Goal: Task Accomplishment & Management: Use online tool/utility

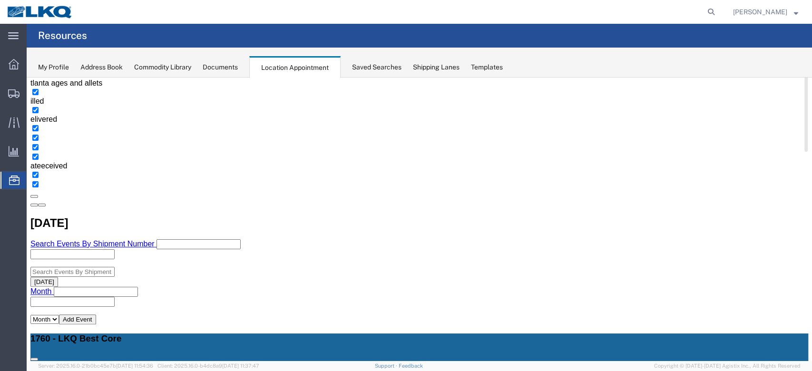
scroll to position [190, 0]
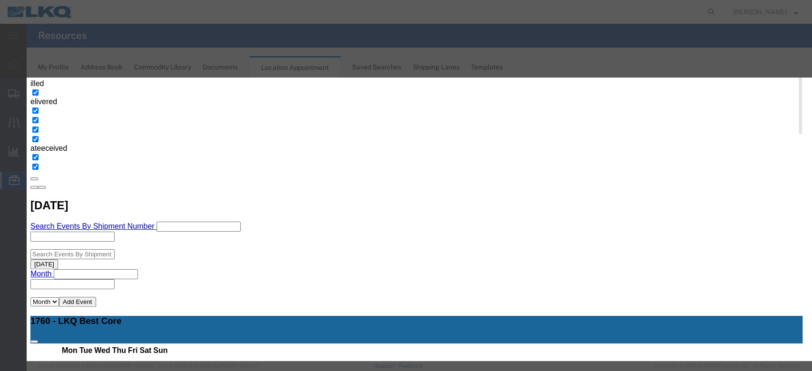
scroll to position [90, 0]
select select "40"
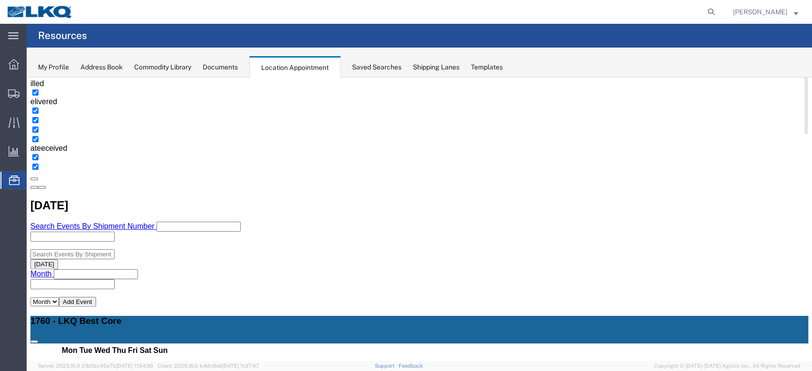
scroll to position [0, 0]
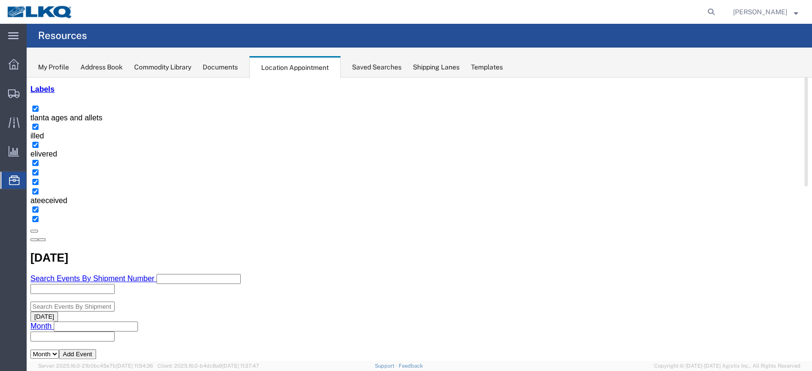
scroll to position [127, 0]
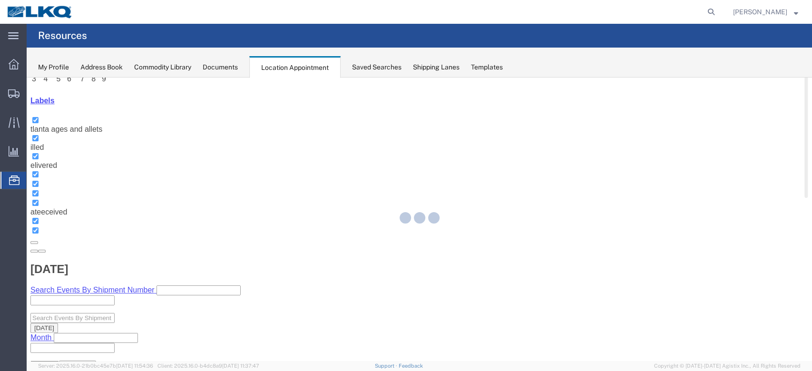
select select "1"
select select "100"
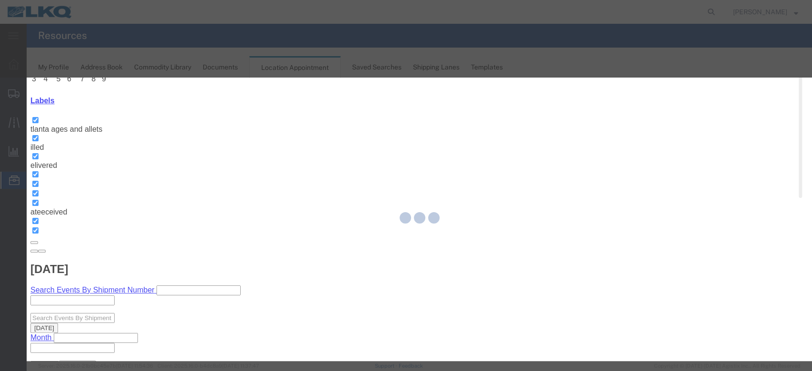
select select
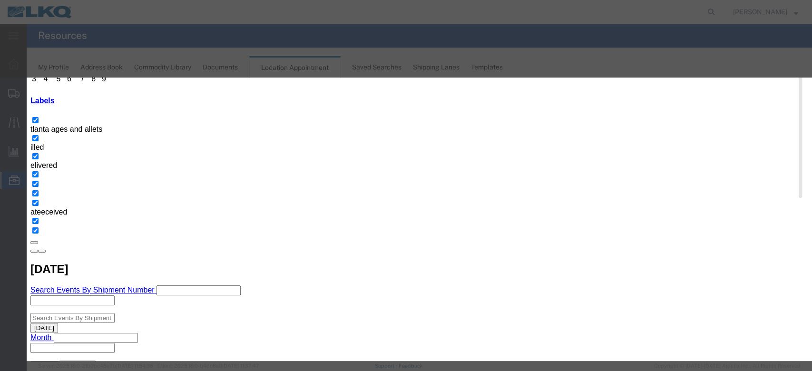
scroll to position [63, 0]
select select "160"
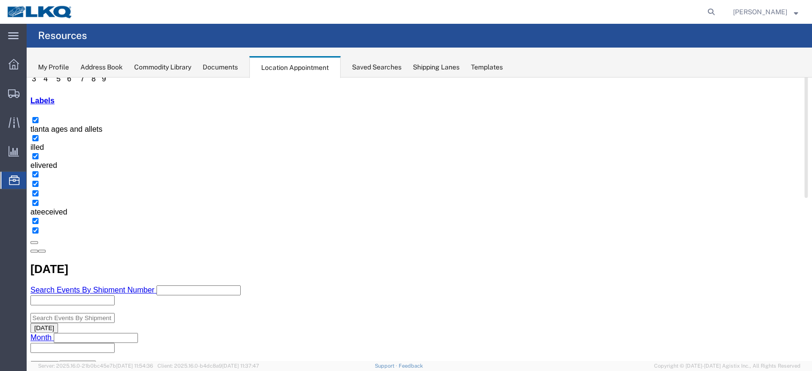
scroll to position [0, 0]
